Goal: Task Accomplishment & Management: Manage account settings

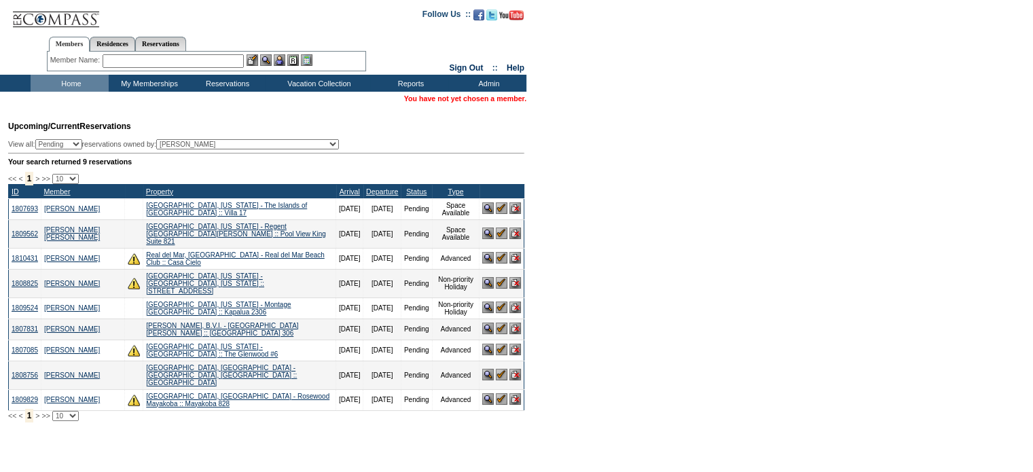
click at [130, 67] on input "text" at bounding box center [173, 61] width 141 height 14
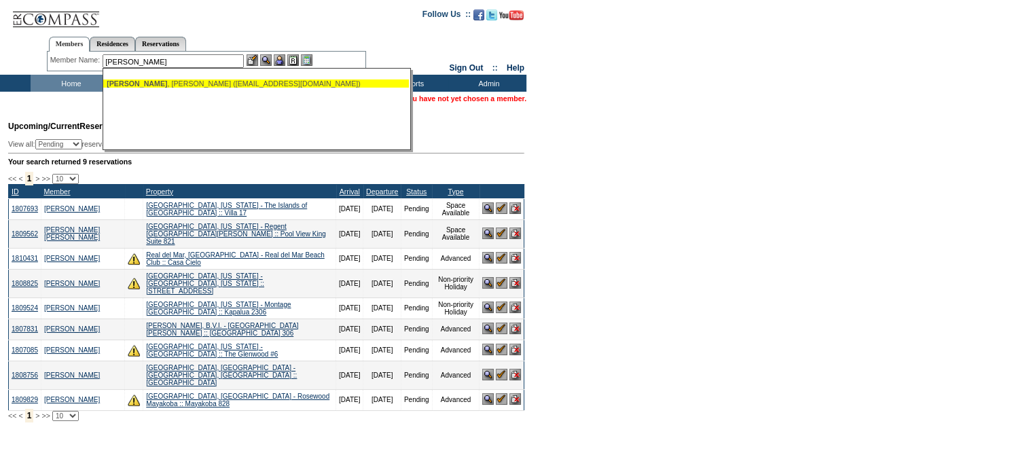
click at [141, 83] on div "[PERSON_NAME] ([EMAIL_ADDRESS][DOMAIN_NAME])" at bounding box center [256, 83] width 299 height 8
type input "[PERSON_NAME] ([EMAIL_ADDRESS][DOMAIN_NAME])"
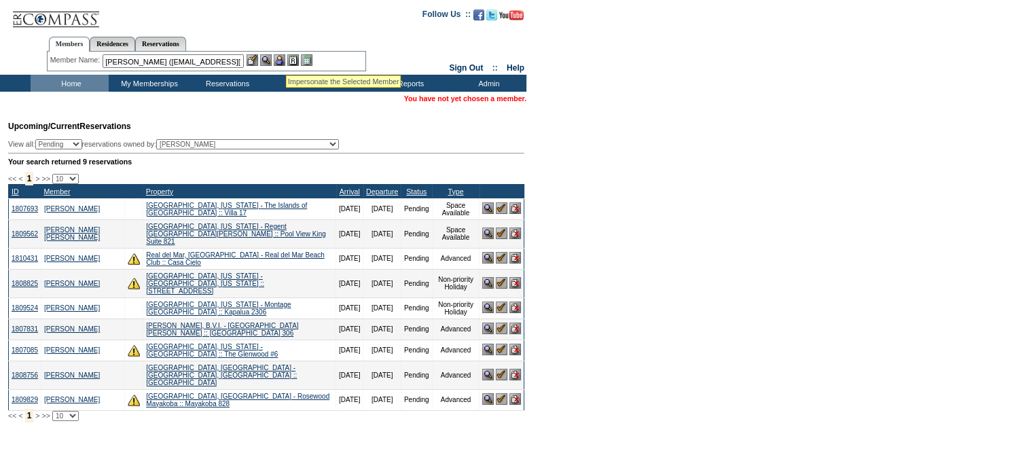
click at [285, 60] on img at bounding box center [280, 60] width 12 height 12
click at [265, 58] on img at bounding box center [266, 60] width 12 height 12
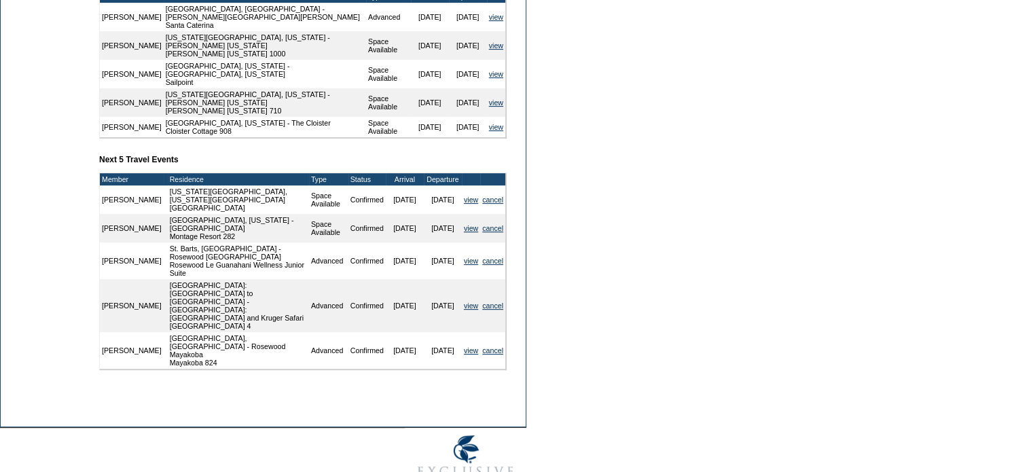
scroll to position [547, 0]
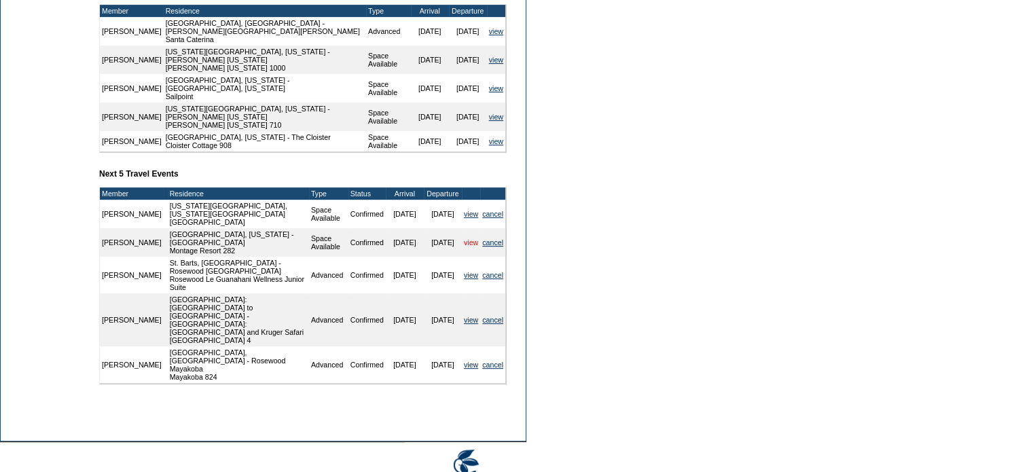
click at [468, 246] on link "view" at bounding box center [471, 242] width 14 height 8
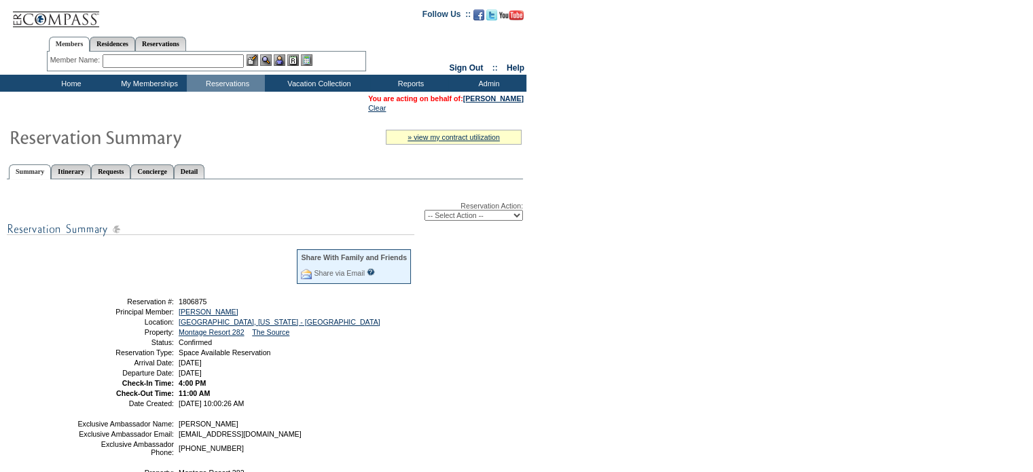
click at [513, 214] on select "-- Select Action -- Modify Reservation Dates Modify Reservation Cost Modify Occ…" at bounding box center [473, 215] width 98 height 11
select select "ChangeDates"
click at [424, 210] on select "-- Select Action -- Modify Reservation Dates Modify Reservation Cost Modify Occ…" at bounding box center [473, 215] width 98 height 11
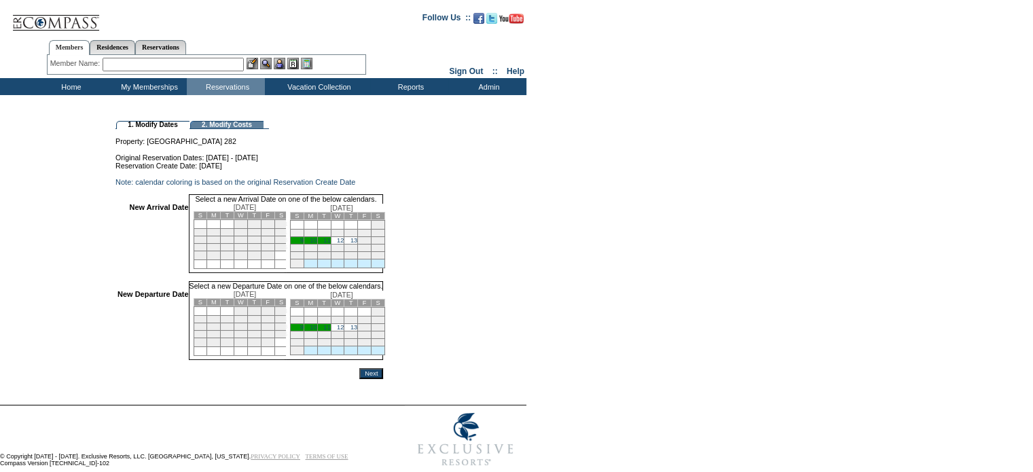
click at [303, 244] on td "9" at bounding box center [297, 240] width 14 height 7
